Goal: Share content: Share content

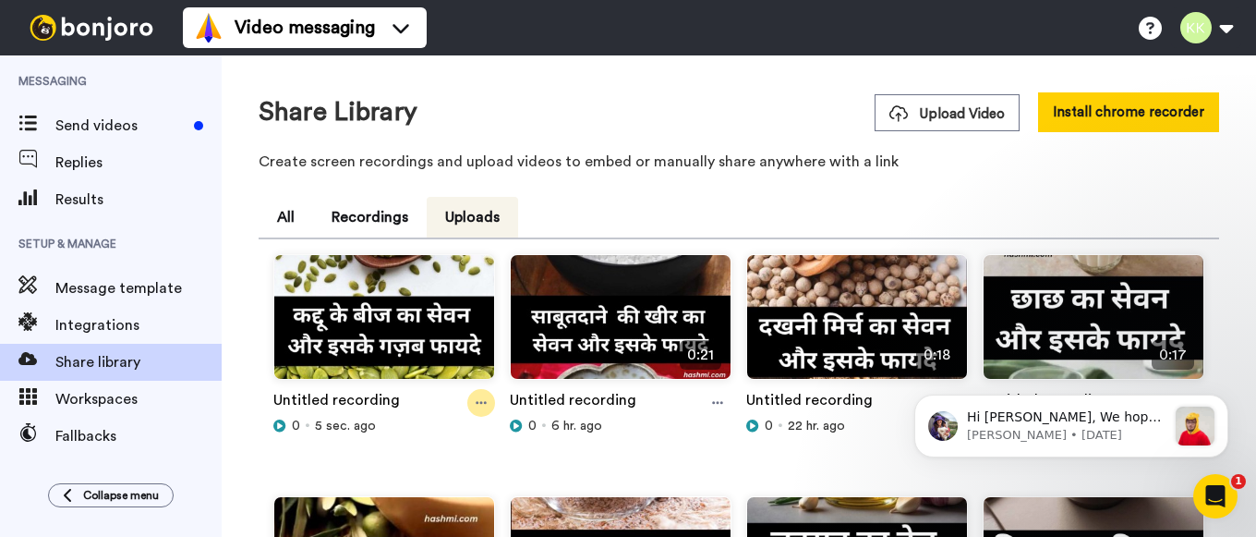
click at [482, 397] on icon at bounding box center [481, 402] width 11 height 13
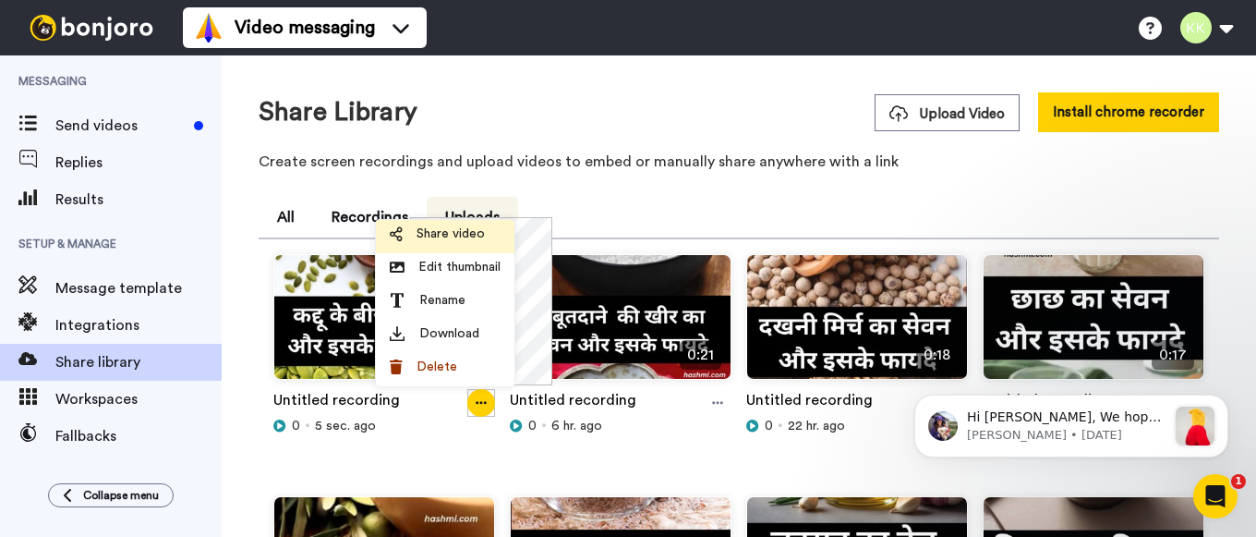
click at [464, 230] on span "Share video" at bounding box center [451, 233] width 68 height 18
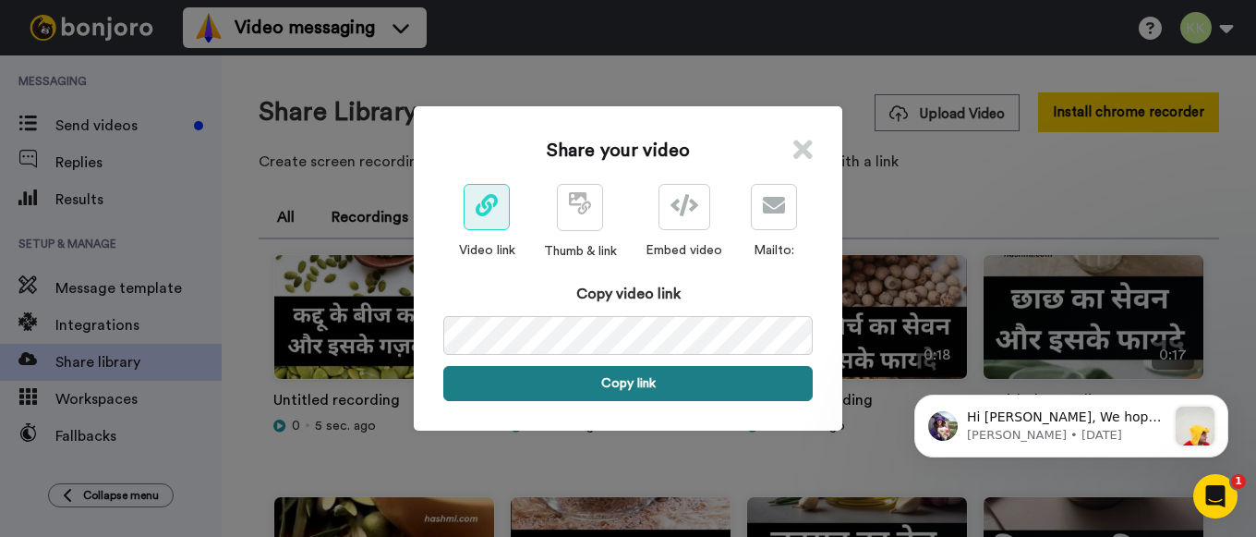
click at [628, 375] on button "Copy link" at bounding box center [628, 383] width 370 height 35
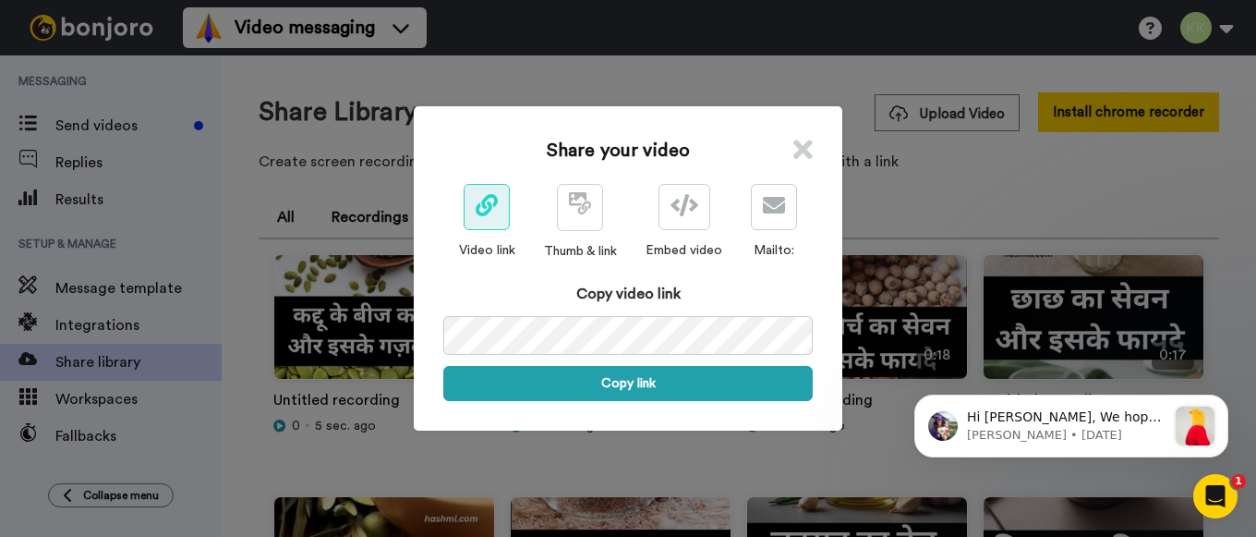
scroll to position [0, 88]
